Goal: Information Seeking & Learning: Learn about a topic

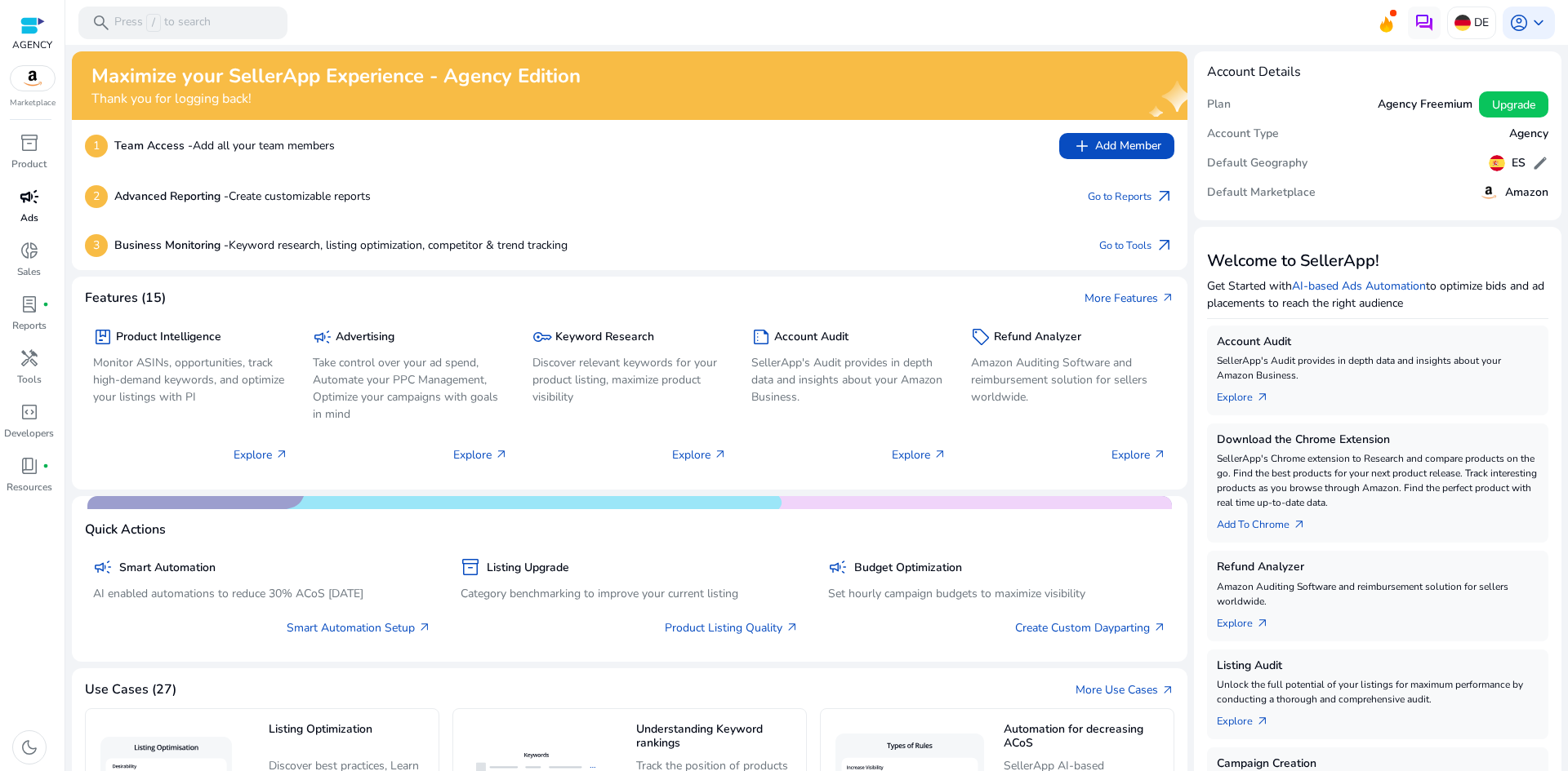
click at [30, 202] on span "campaign" at bounding box center [29, 196] width 20 height 20
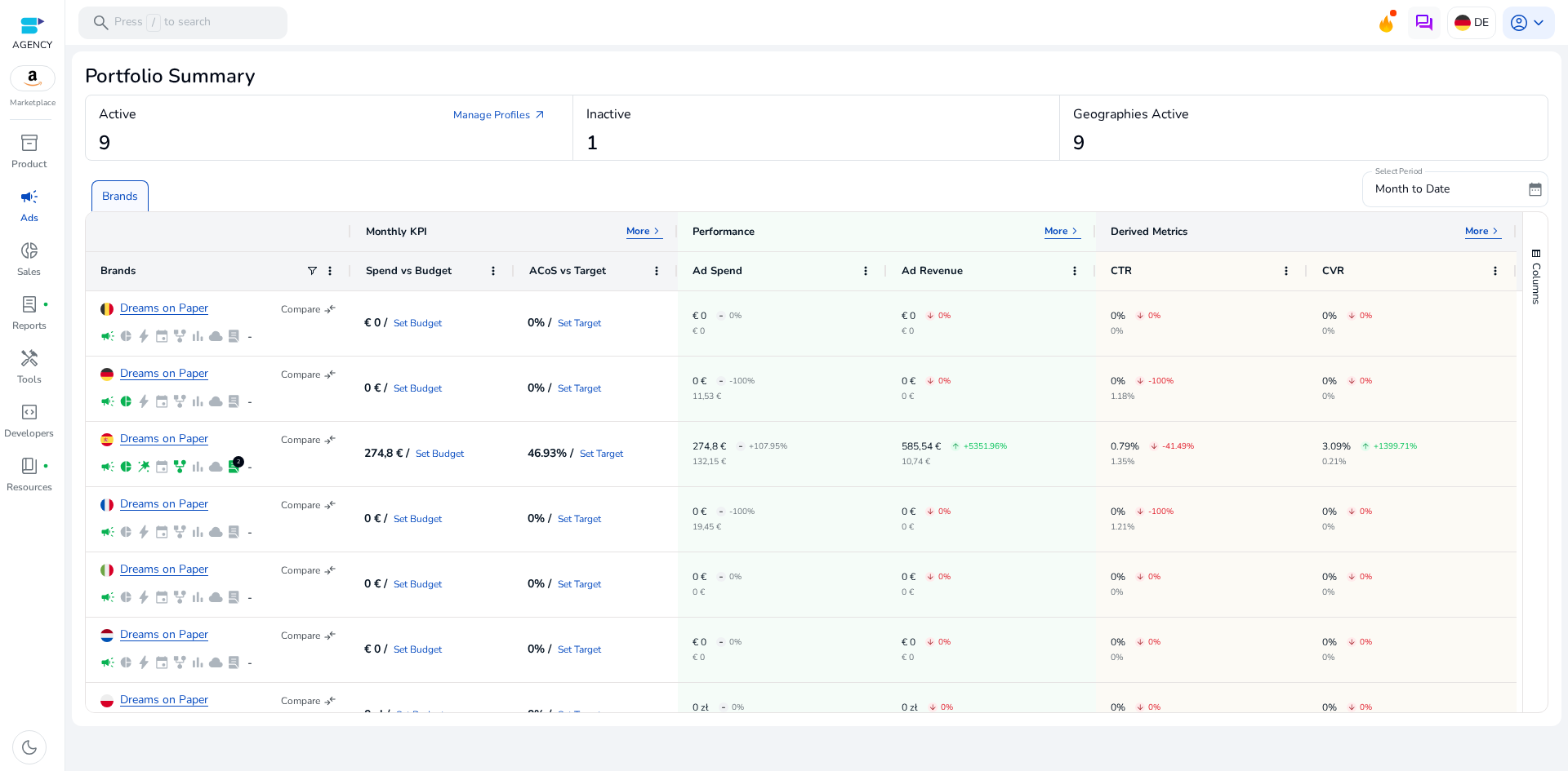
click at [1508, 229] on div "Derived Metrics More keyboard_arrow_right" at bounding box center [1306, 231] width 420 height 39
click at [1498, 231] on span "keyboard_arrow_right" at bounding box center [1494, 231] width 13 height 13
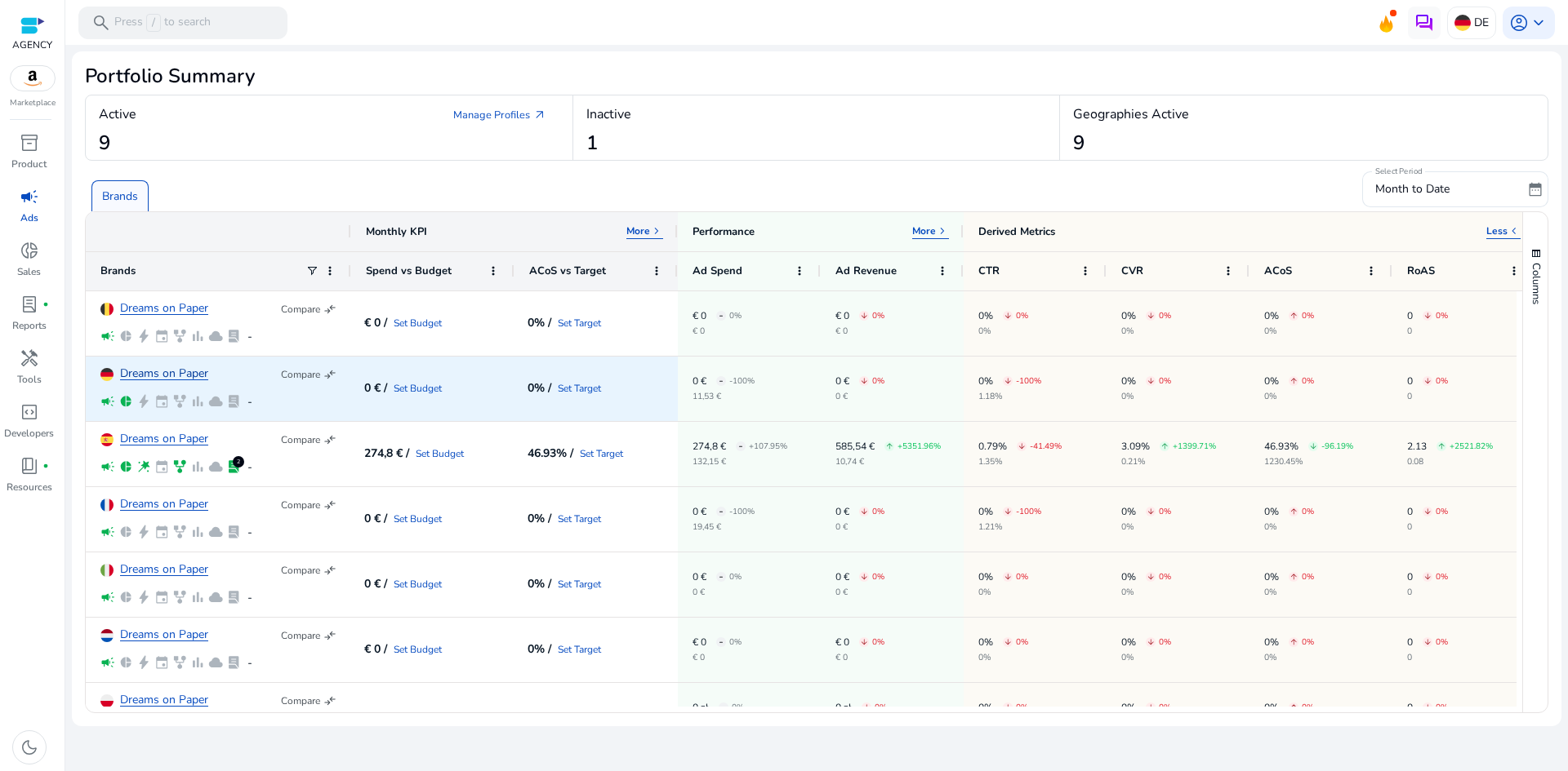
click at [179, 373] on link "Dreams on Paper" at bounding box center [164, 374] width 88 height 12
